Goal: Task Accomplishment & Management: Complete application form

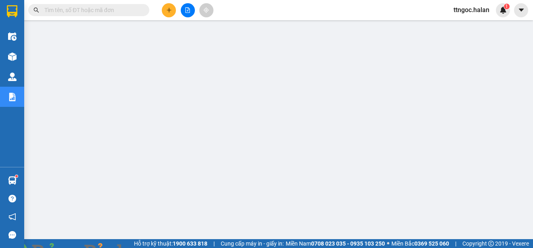
scroll to position [8, 0]
click at [79, 13] on input "text" at bounding box center [91, 10] width 95 height 9
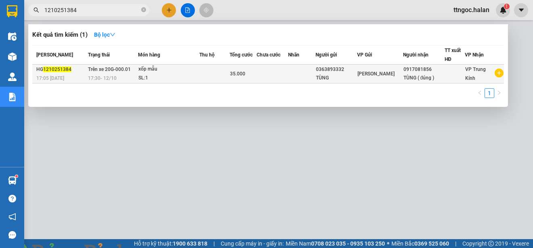
type input "1210251384"
click at [55, 76] on span "17:05 [DATE]" at bounding box center [50, 79] width 28 height 6
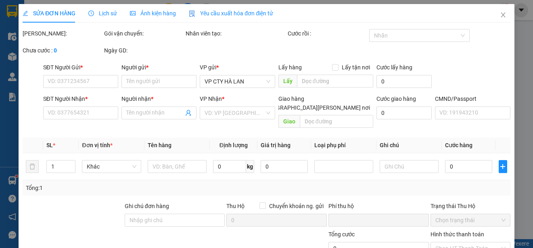
type input "0363893332"
type input "TÙNG"
type input "0917081856"
type input "TÙNG ( đúng )"
type input "0"
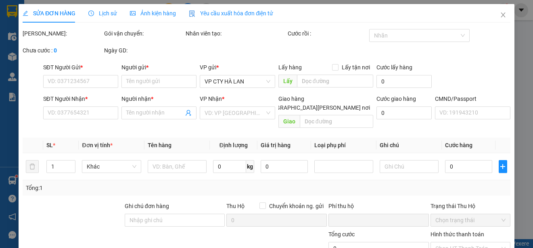
type input "35.000"
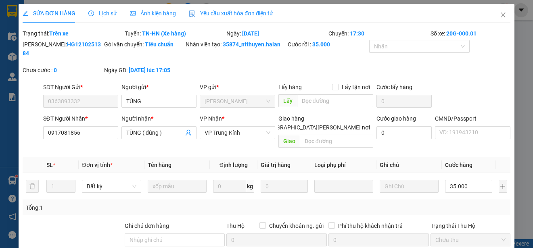
click at [231, 12] on span "Yêu cầu xuất hóa đơn điện tử" at bounding box center [231, 13] width 84 height 6
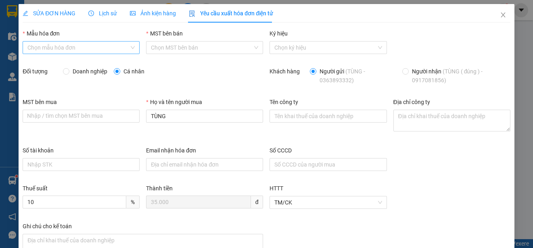
click at [81, 48] on input "Mẫu hóa đơn" at bounding box center [78, 48] width 102 height 12
drag, startPoint x: 53, startPoint y: 63, endPoint x: 56, endPoint y: 89, distance: 26.0
click at [52, 63] on div "1C25MPN" at bounding box center [80, 63] width 106 height 9
type input "8"
click at [83, 71] on span "Doanh nghiệp" at bounding box center [89, 71] width 41 height 9
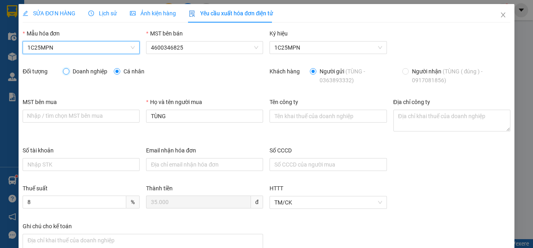
click at [69, 71] on input "Doanh nghiệp" at bounding box center [66, 71] width 6 height 6
radio input "true"
radio input "false"
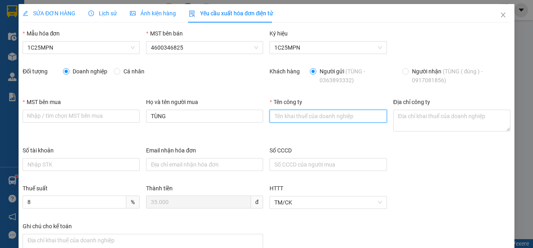
paste input "CÔNG TY TNHH MEDLATEC [GEOGRAPHIC_DATA]"
type input "CÔNG TY TNHH MEDLATEC [GEOGRAPHIC_DATA]"
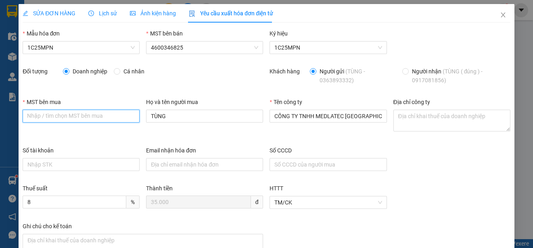
paste input "0101234974"
type input "0101234974"
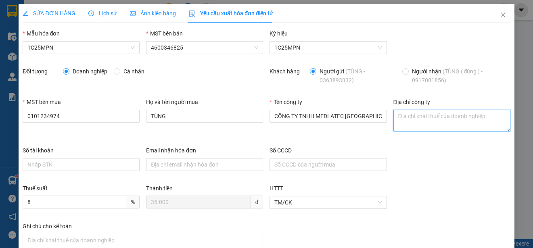
paste textarea "Số 42 - 44, [GEOGRAPHIC_DATA][PERSON_NAME], [PERSON_NAME][GEOGRAPHIC_DATA], [PE…"
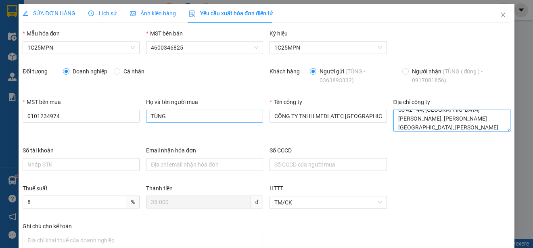
type textarea "Số 42 - 44, [GEOGRAPHIC_DATA][PERSON_NAME], [PERSON_NAME][GEOGRAPHIC_DATA], [PE…"
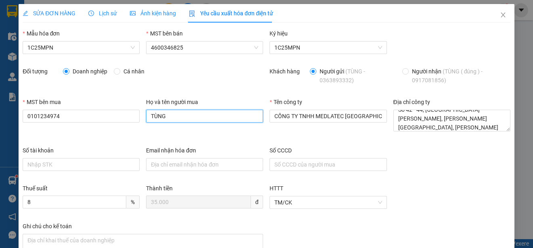
click at [190, 119] on input "TÙNG" at bounding box center [204, 116] width 117 height 13
click at [189, 119] on input "TÙNG" at bounding box center [204, 116] width 117 height 13
type input "[PERSON_NAME]"
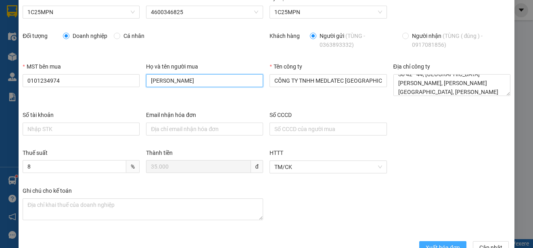
scroll to position [57, 0]
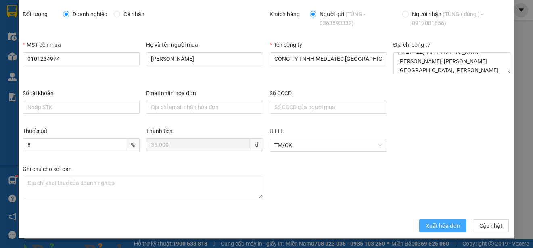
click at [434, 226] on span "Xuất hóa đơn" at bounding box center [443, 226] width 34 height 9
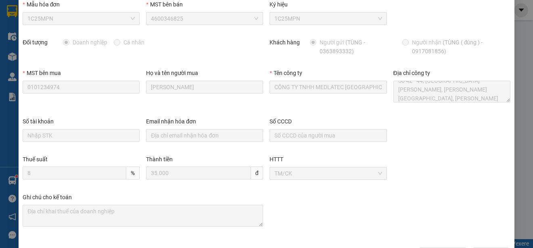
scroll to position [0, 0]
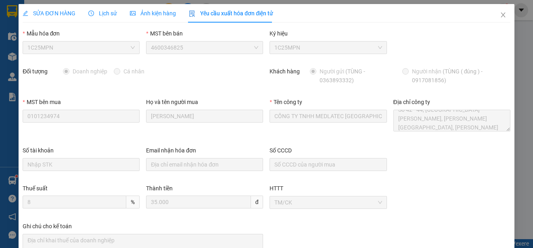
click at [501, 14] on icon "close" at bounding box center [503, 15] width 4 height 5
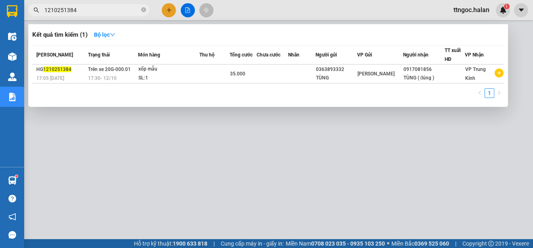
drag, startPoint x: 85, startPoint y: 12, endPoint x: 66, endPoint y: 10, distance: 19.0
click at [66, 10] on input "1210251384" at bounding box center [91, 10] width 95 height 9
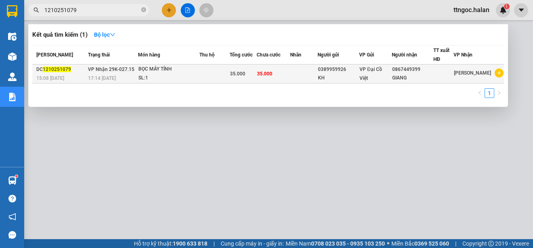
type input "1210251079"
click at [50, 76] on span "15:08 [DATE]" at bounding box center [50, 79] width 28 height 6
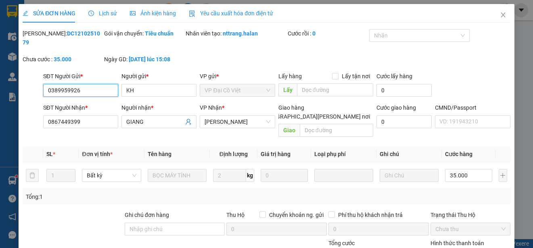
type input "0389959926"
type input "KH"
type input "0867449399"
type input "GIANG"
type input "0"
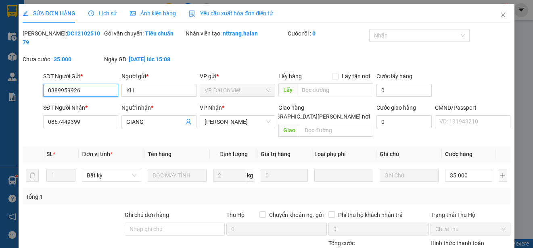
type input "35.000"
click at [228, 9] on div "Yêu cầu xuất hóa đơn điện tử" at bounding box center [231, 13] width 84 height 9
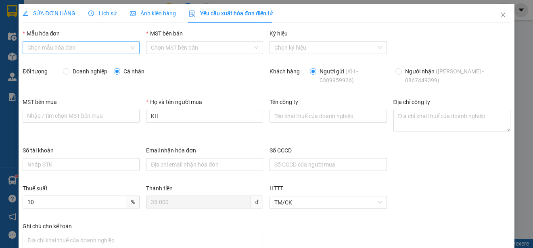
click at [77, 48] on input "Mẫu hóa đơn" at bounding box center [78, 48] width 102 height 12
click at [40, 59] on div "1C25MPN" at bounding box center [80, 63] width 115 height 13
type input "8"
click at [67, 70] on input "Doanh nghiệp" at bounding box center [66, 71] width 6 height 6
radio input "true"
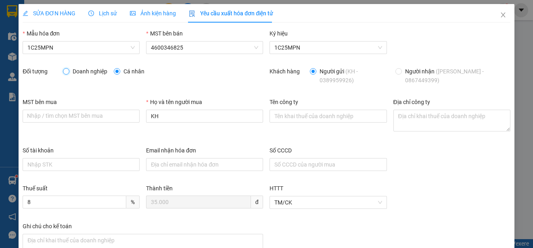
radio input "false"
click at [55, 13] on span "SỬA ĐƠN HÀNG" at bounding box center [49, 13] width 53 height 6
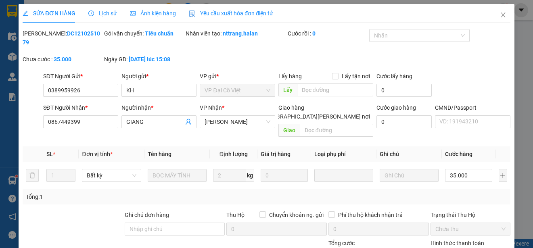
click at [239, 10] on span "Yêu cầu xuất hóa đơn điện tử" at bounding box center [231, 13] width 84 height 6
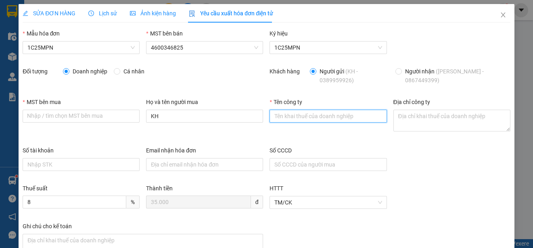
paste input "CÔNG TY TNHH [PERSON_NAME] [PERSON_NAME] HỢP HTV"
type input "CÔNG TY TNHH [PERSON_NAME] [PERSON_NAME] HỢP HTV"
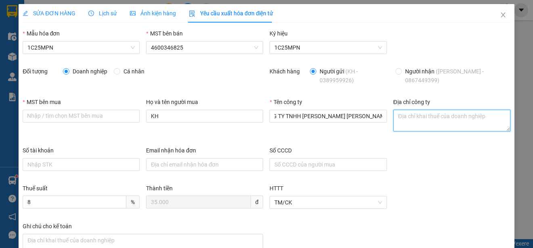
scroll to position [0, 0]
paste textarea "Số [GEOGRAPHIC_DATA][PERSON_NAME], [PERSON_NAME][GEOGRAPHIC_DATA][PERSON_NAME],…"
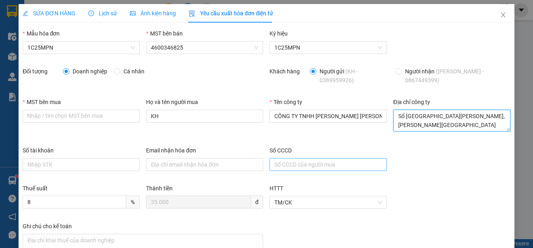
scroll to position [15, 0]
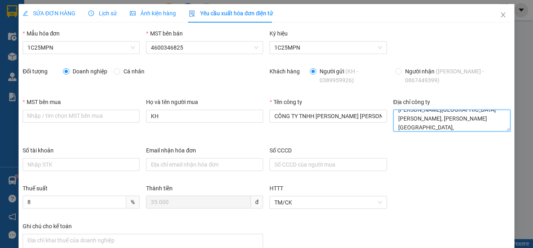
type textarea "Số [GEOGRAPHIC_DATA][PERSON_NAME], [PERSON_NAME][GEOGRAPHIC_DATA][PERSON_NAME],…"
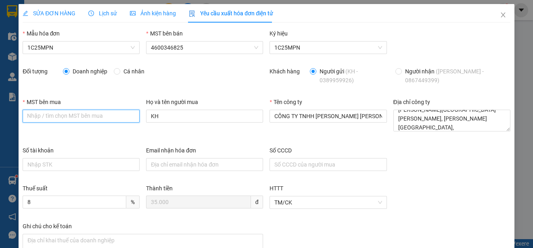
paste input "0108075931"
type input "0108075931"
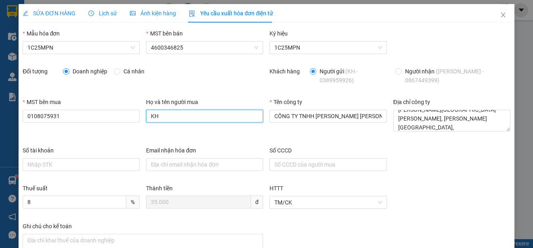
click at [183, 114] on input "KH" at bounding box center [204, 116] width 117 height 13
type input "g"
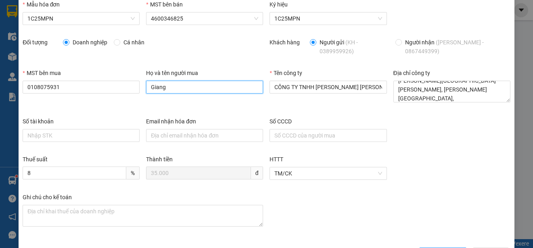
scroll to position [57, 0]
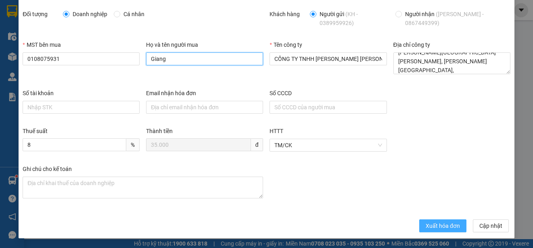
type input "Giang"
click at [420, 224] on button "Xuất hóa đơn" at bounding box center [443, 226] width 47 height 13
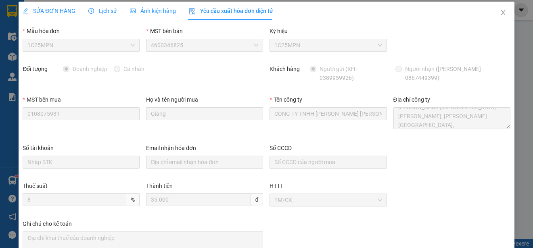
scroll to position [0, 0]
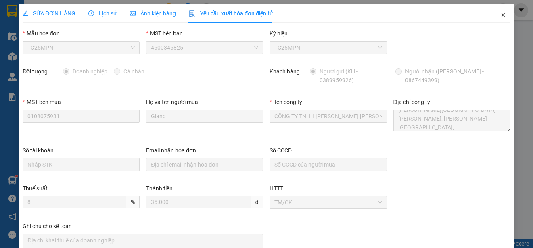
click at [500, 14] on icon "close" at bounding box center [503, 15] width 6 height 6
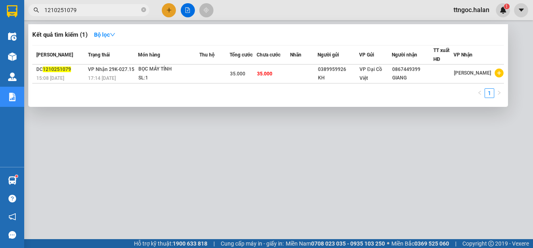
drag, startPoint x: 81, startPoint y: 12, endPoint x: 67, endPoint y: 14, distance: 14.3
click at [67, 14] on input "1210251079" at bounding box center [91, 10] width 95 height 9
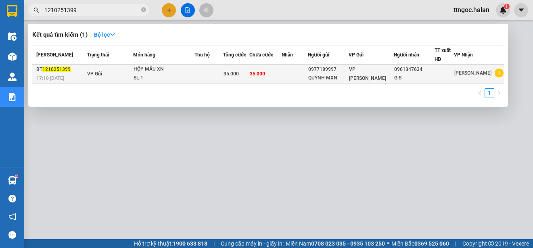
type input "1210251399"
click at [51, 67] on span "1210251399" at bounding box center [56, 70] width 28 height 6
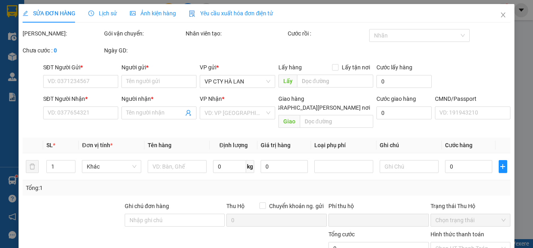
type input "0977189997"
type input "QUỲNH MXN"
type input "0961347634"
type input "G.S"
type input "0"
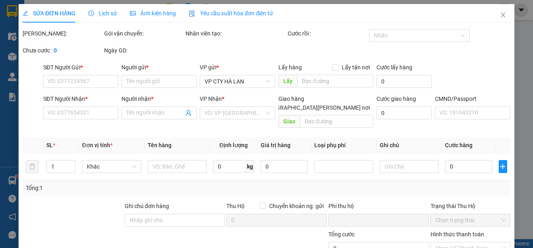
type input "35.000"
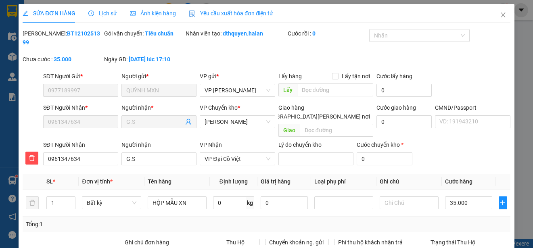
click at [231, 8] on div "Yêu cầu xuất hóa đơn điện tử" at bounding box center [231, 13] width 84 height 19
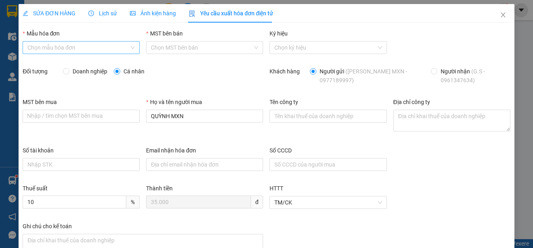
click at [101, 45] on input "Mẫu hóa đơn" at bounding box center [78, 48] width 102 height 12
click at [56, 66] on div "1C25MPN" at bounding box center [80, 63] width 106 height 9
type input "8"
click at [71, 73] on span "Doanh nghiệp" at bounding box center [89, 71] width 41 height 9
click at [69, 73] on input "Doanh nghiệp" at bounding box center [66, 71] width 6 height 6
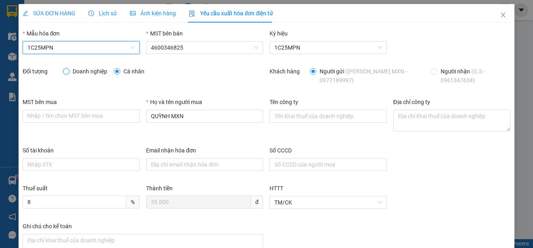
radio input "true"
radio input "false"
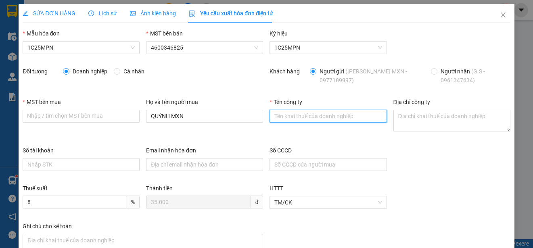
click at [306, 116] on input "Tên công ty" at bounding box center [328, 116] width 117 height 13
paste input "CÔNG TY TNHH GENE SOLUTIONS LAB"
type input "CÔNG TY TNHH GENE SOLUTIONS LAB"
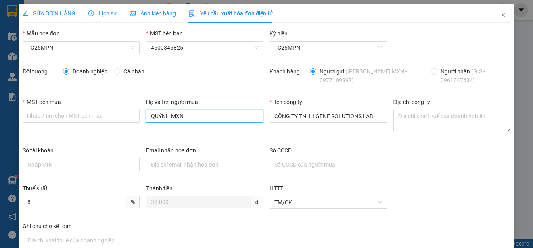
click at [180, 122] on input "QUỲNH MXN" at bounding box center [204, 116] width 117 height 13
paste input "CÔNG TY TNHH GENE SOLUTIONS LAB"
type input "CÔNG TY TNHH GENE SOLUTIONS LAB"
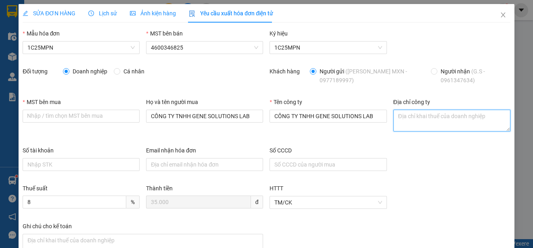
click at [403, 116] on textarea "Địa chỉ công ty" at bounding box center [452, 121] width 117 height 22
paste textarea "Tầng 3, [PERSON_NAME] 301, Tòa nhà WMC, [STREET_ADDRESS][PERSON_NAME][PERSON_NA…"
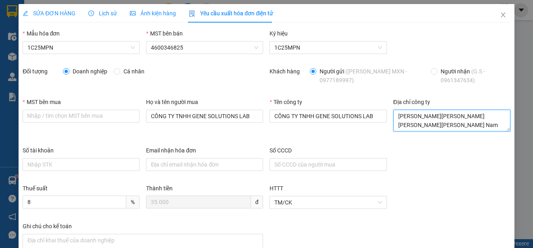
type textarea "Tầng 3, [PERSON_NAME] 301, Tòa nhà WMC, [STREET_ADDRESS][PERSON_NAME][PERSON_NA…"
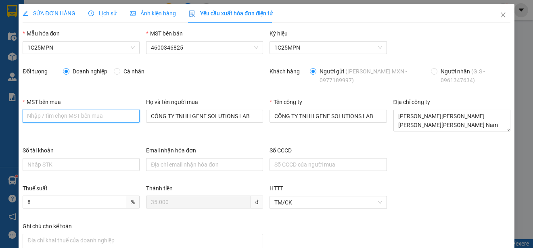
click at [28, 117] on input "MST bên mua" at bounding box center [81, 116] width 117 height 13
paste input "0315977568"
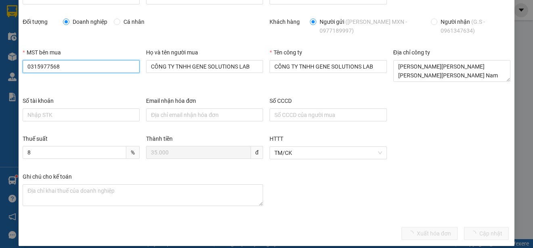
scroll to position [57, 0]
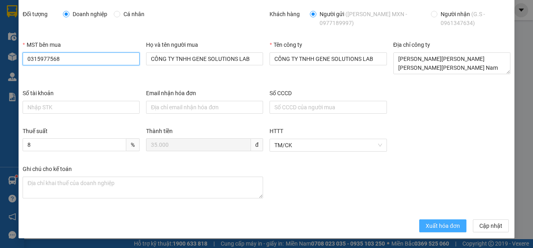
type input "0315977568"
click at [426, 229] on span "Xuất hóa đơn" at bounding box center [443, 226] width 34 height 9
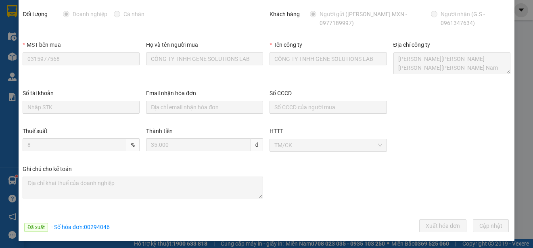
click at [124, 231] on div "Đã xuất · Số [PERSON_NAME]: 00294046 Xuất [PERSON_NAME] Cập [GEOGRAPHIC_DATA]" at bounding box center [266, 228] width 491 height 16
